Goal: Task Accomplishment & Management: Manage account settings

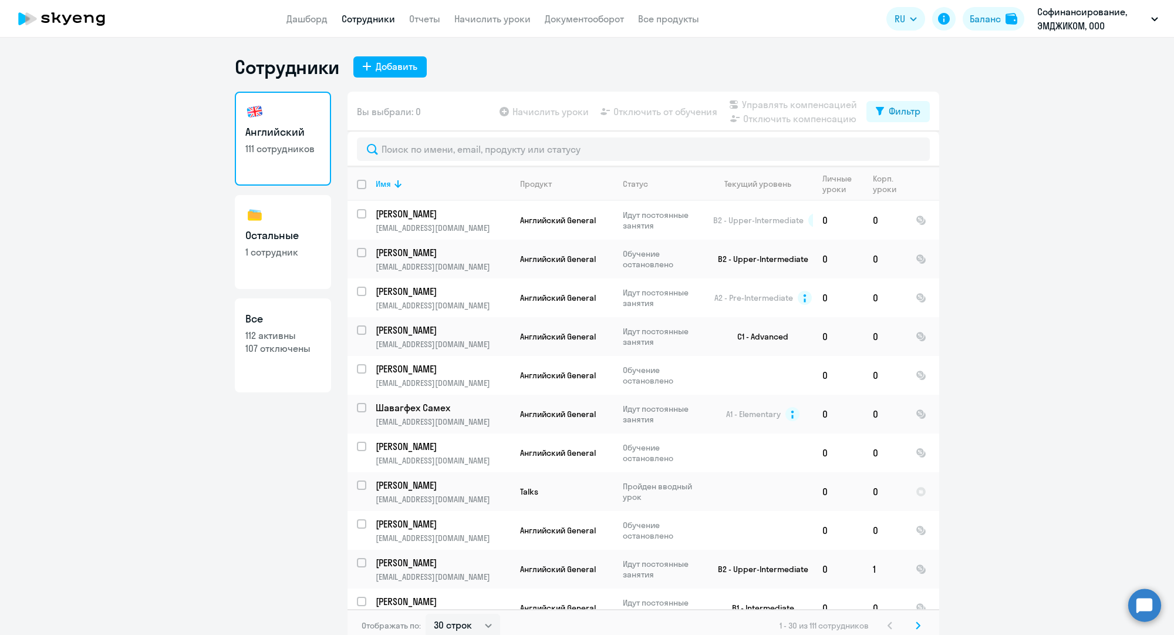
select select "30"
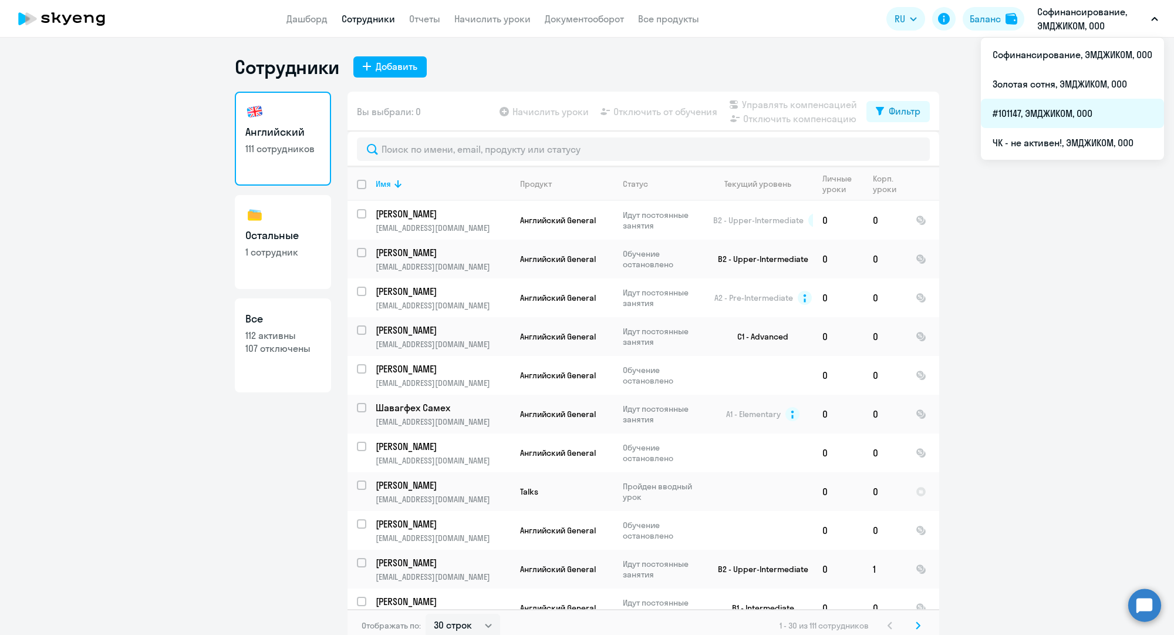
click at [1048, 110] on li "#101147, ЭМДЖИКОМ, ООО" at bounding box center [1072, 113] width 183 height 29
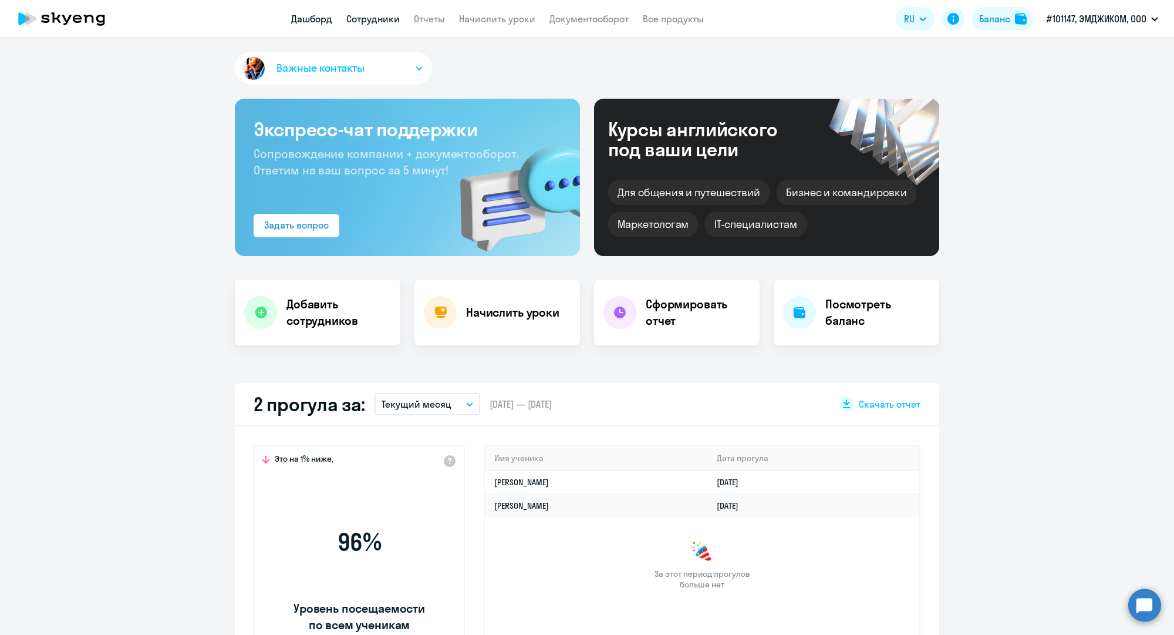
click at [369, 19] on link "Сотрудники" at bounding box center [372, 19] width 53 height 12
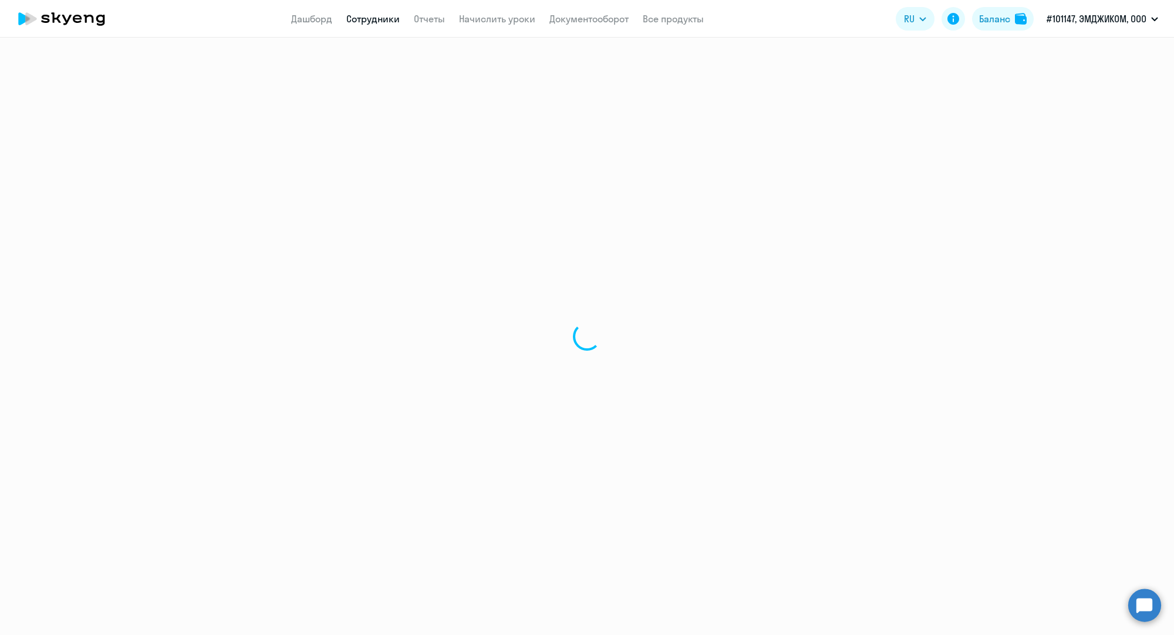
select select "30"
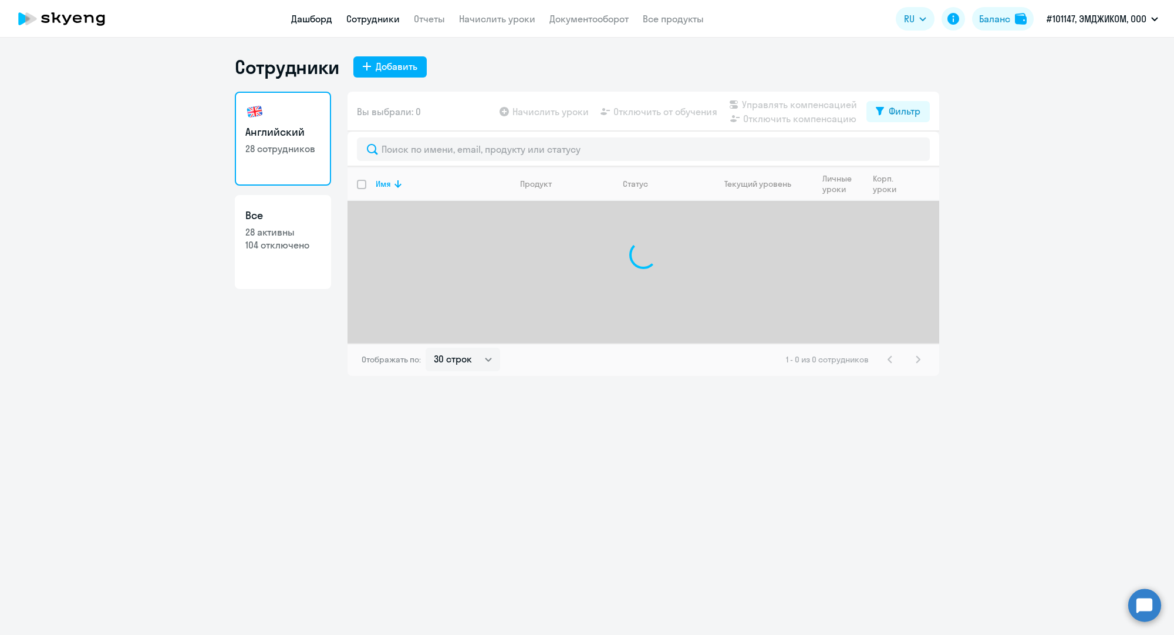
click at [320, 19] on link "Дашборд" at bounding box center [311, 19] width 41 height 12
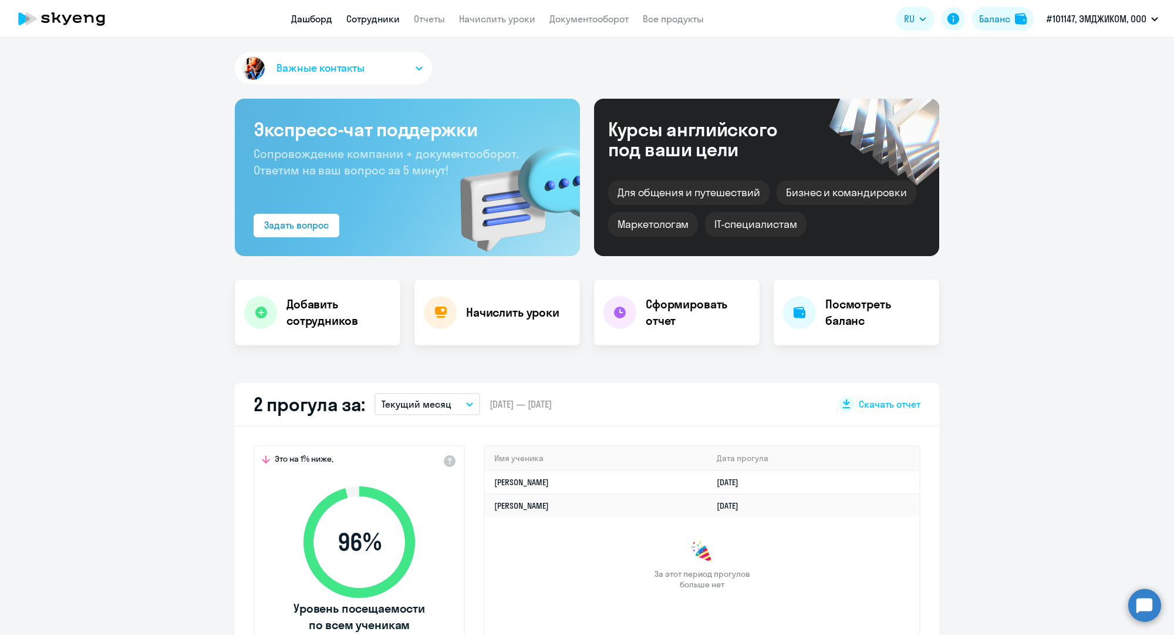
click at [360, 22] on link "Сотрудники" at bounding box center [372, 19] width 53 height 12
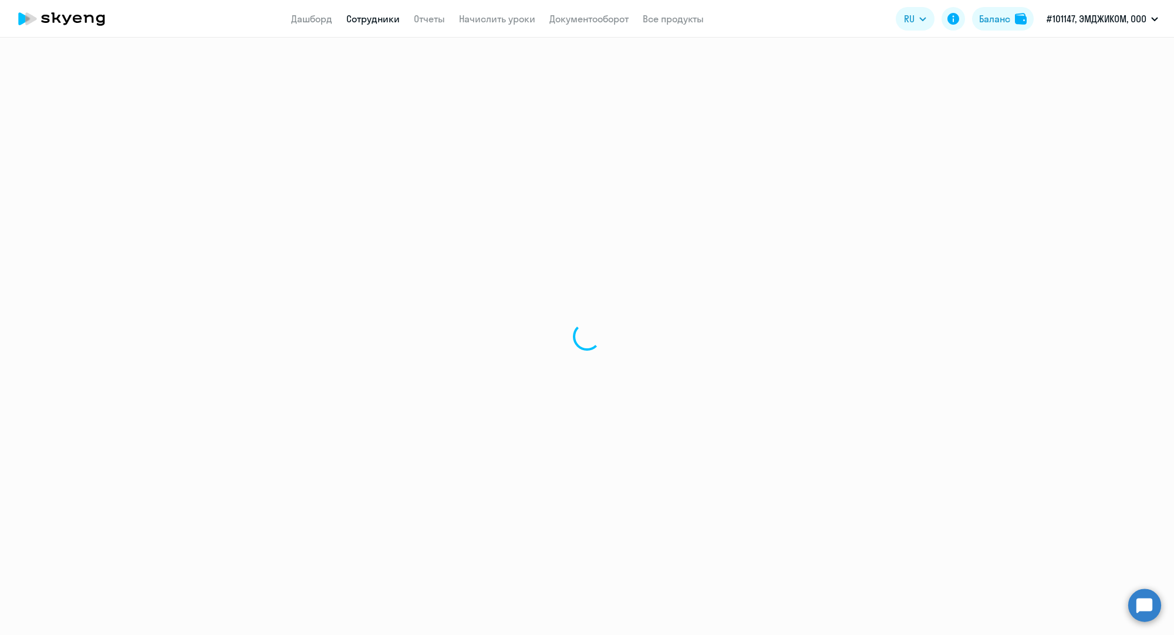
select select "30"
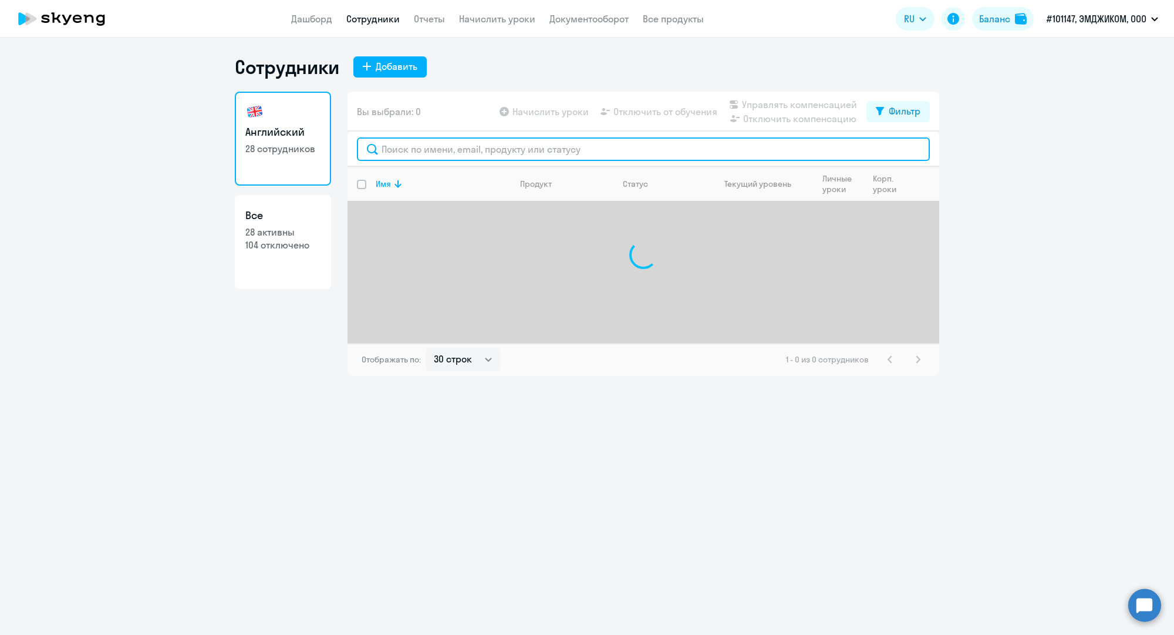
click at [427, 147] on input "text" at bounding box center [643, 148] width 573 height 23
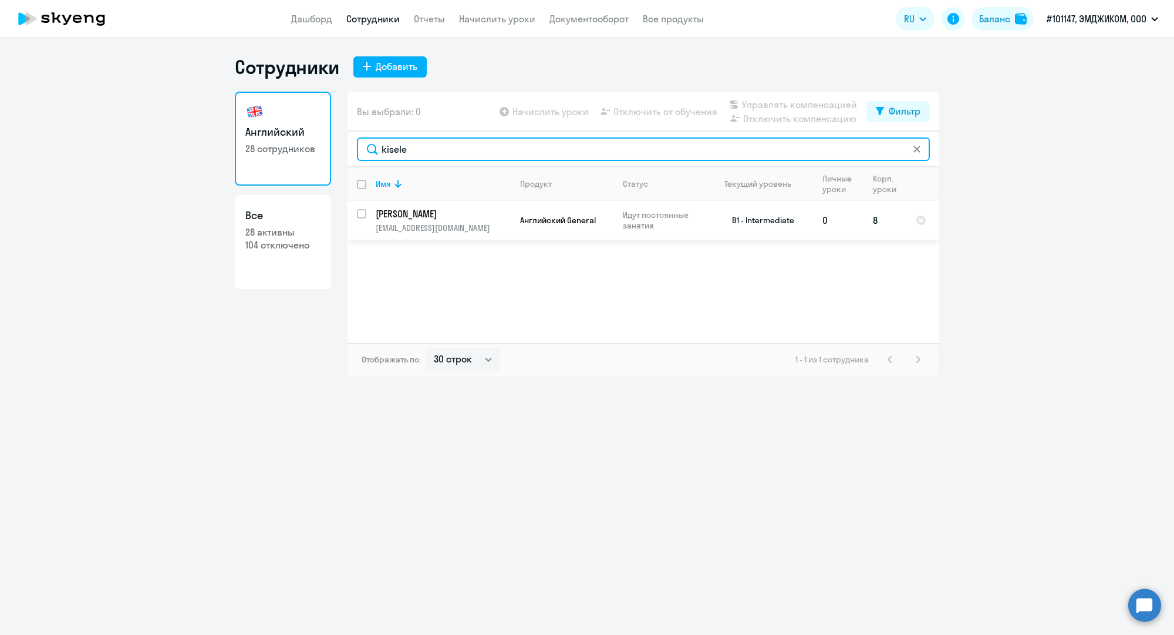
type input "kisele"
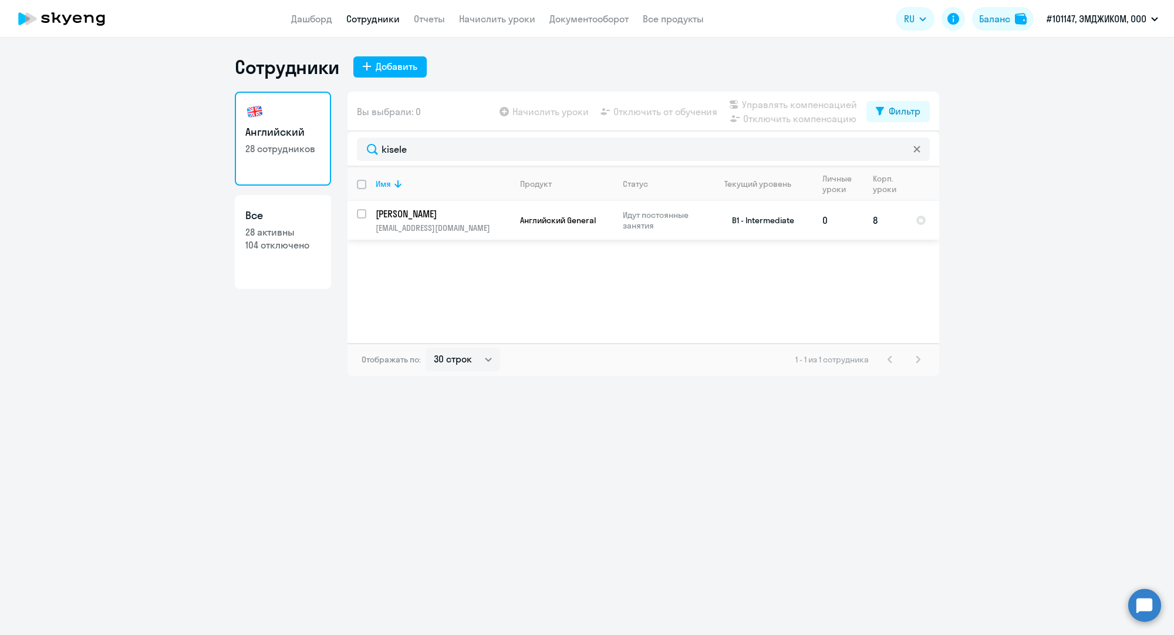
click at [463, 232] on p "[EMAIL_ADDRESS][DOMAIN_NAME]" at bounding box center [443, 227] width 134 height 11
select select "english"
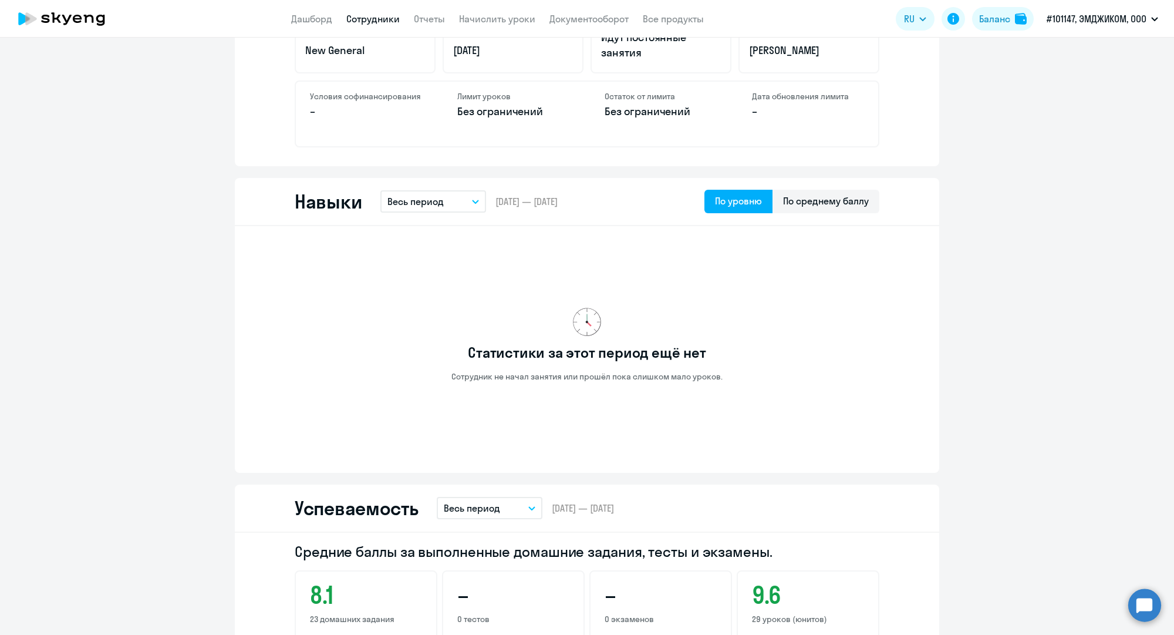
scroll to position [346, 0]
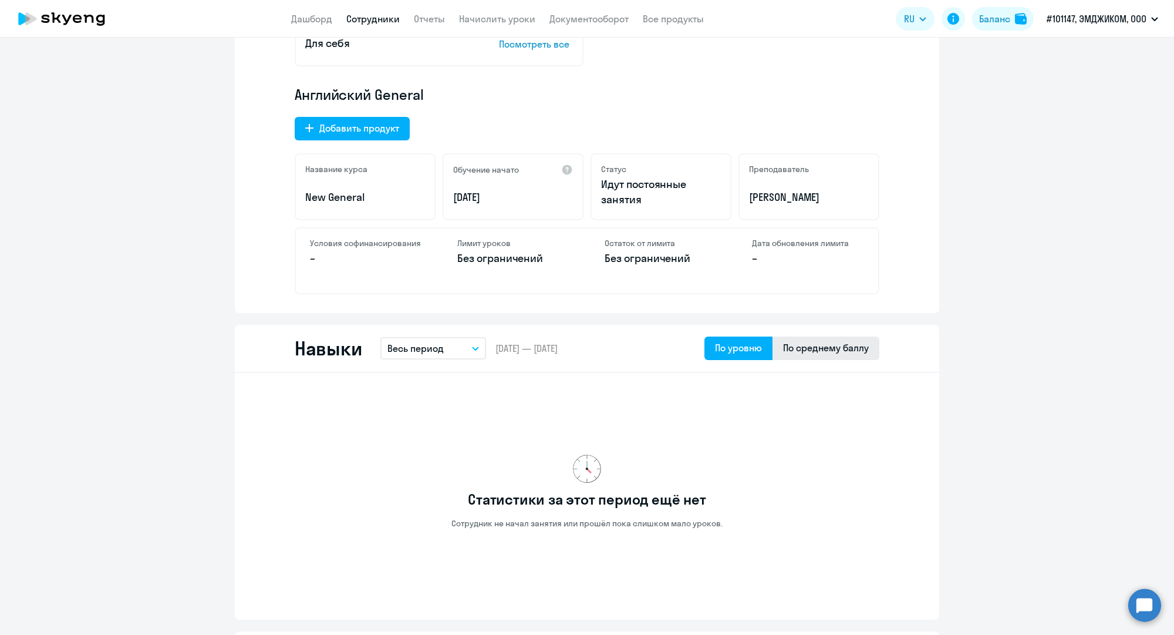
click at [838, 358] on div "По среднему баллу" at bounding box center [825, 347] width 107 height 23
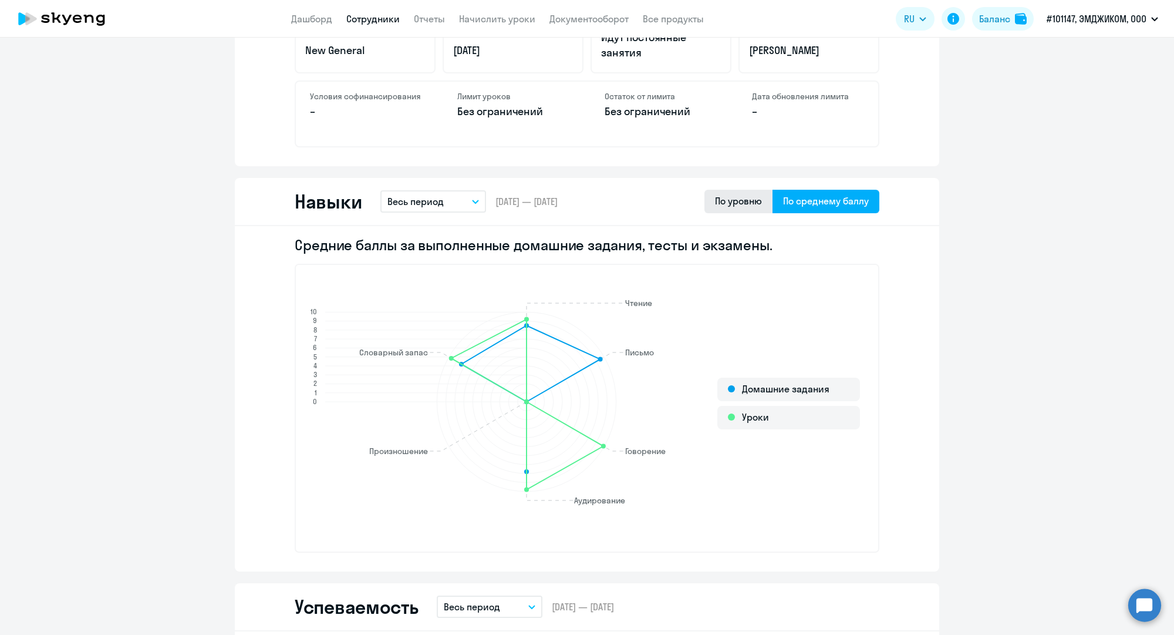
click at [752, 197] on div "По уровню" at bounding box center [738, 201] width 47 height 14
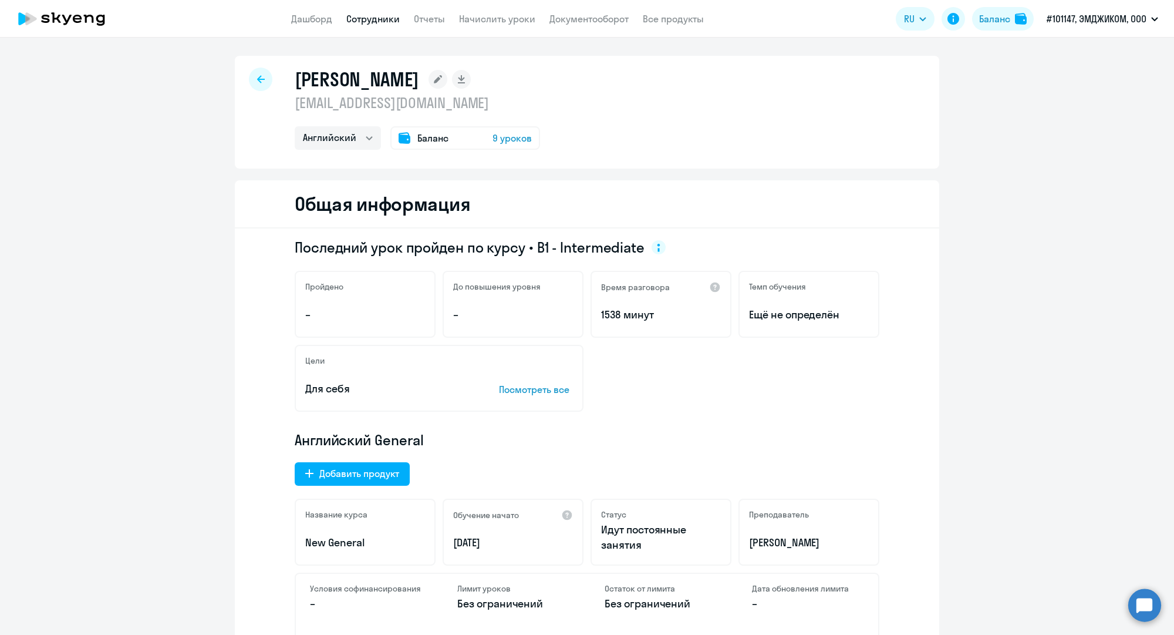
scroll to position [0, 0]
